Goal: Task Accomplishment & Management: Use online tool/utility

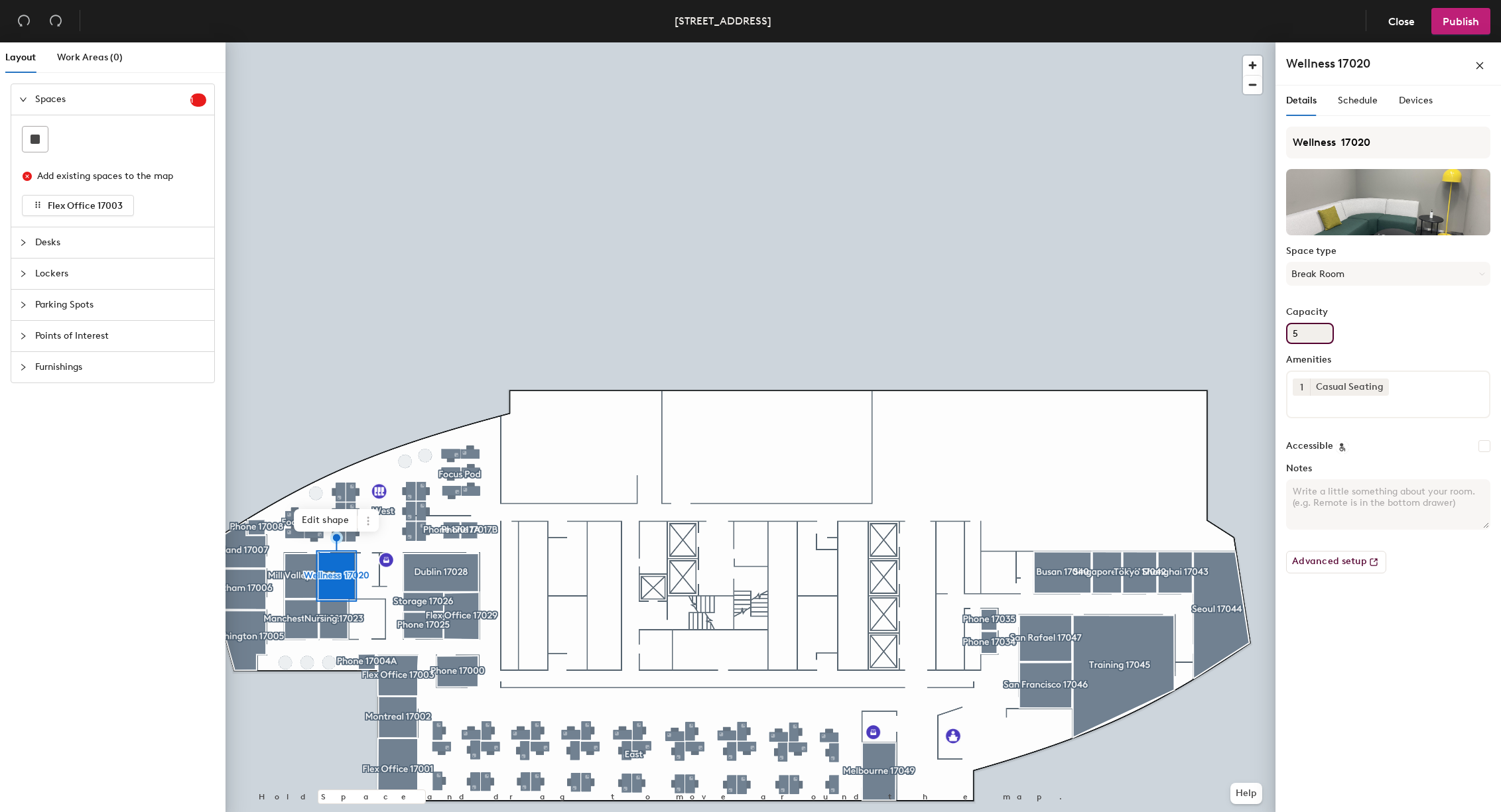
click at [1255, 333] on div "Layout Work Areas (0) Spaces 1 Add existing spaces to the map Flex Office 17003…" at bounding box center [750, 430] width 1501 height 775
type input "0"
click at [1384, 332] on div "Capacity 0" at bounding box center [1387, 326] width 204 height 37
click at [1401, 21] on span "Close" at bounding box center [1401, 21] width 26 height 12
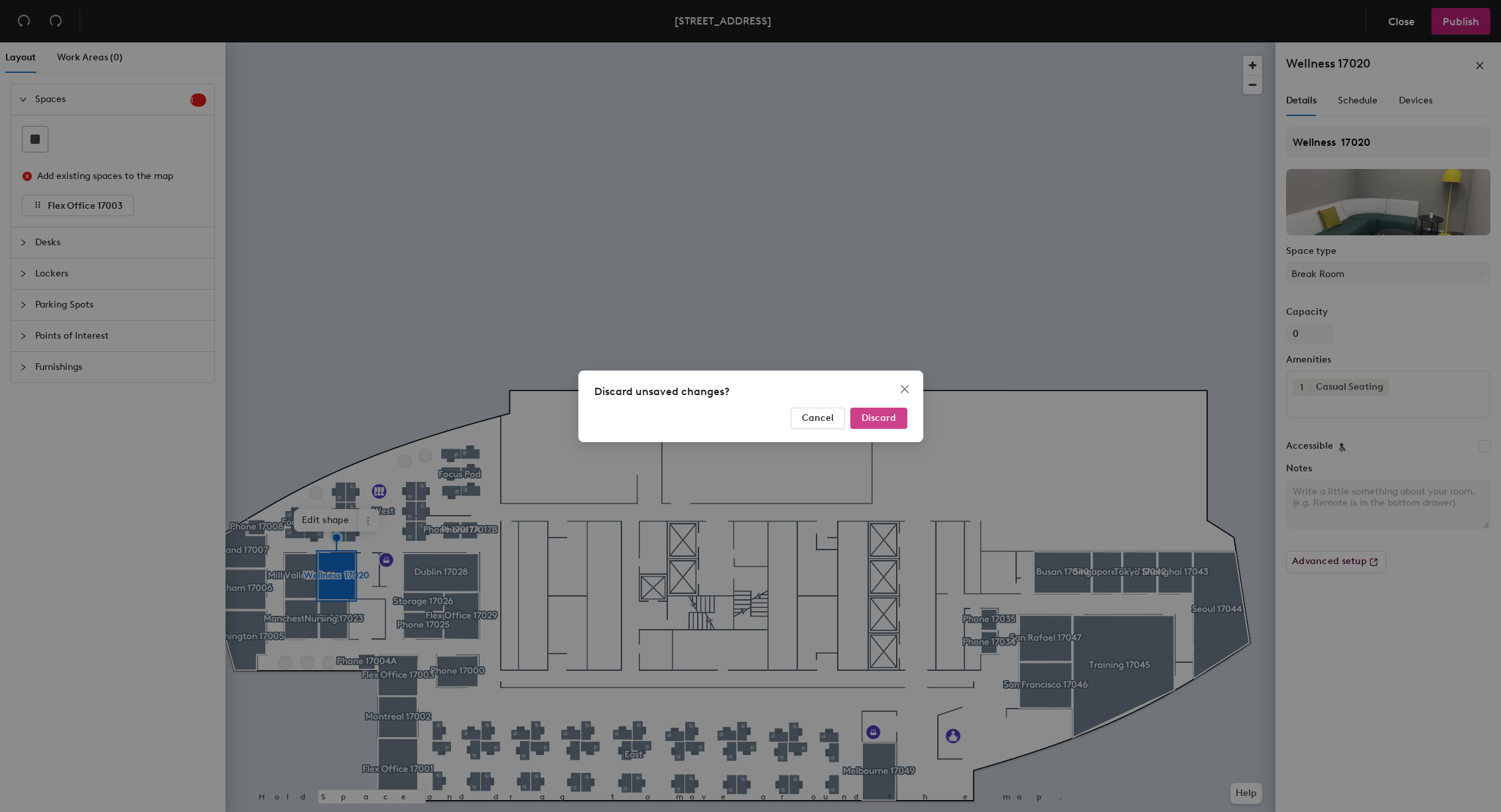
click at [880, 417] on span "Discard" at bounding box center [878, 417] width 34 height 11
